Goal: Communication & Community: Connect with others

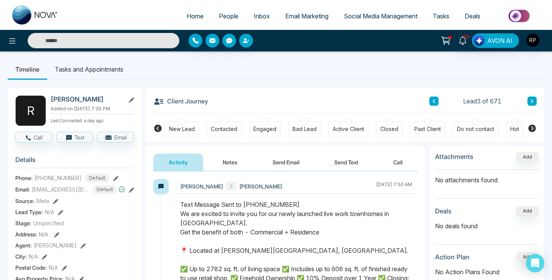
scroll to position [0, 207]
